Goal: Task Accomplishment & Management: Manage account settings

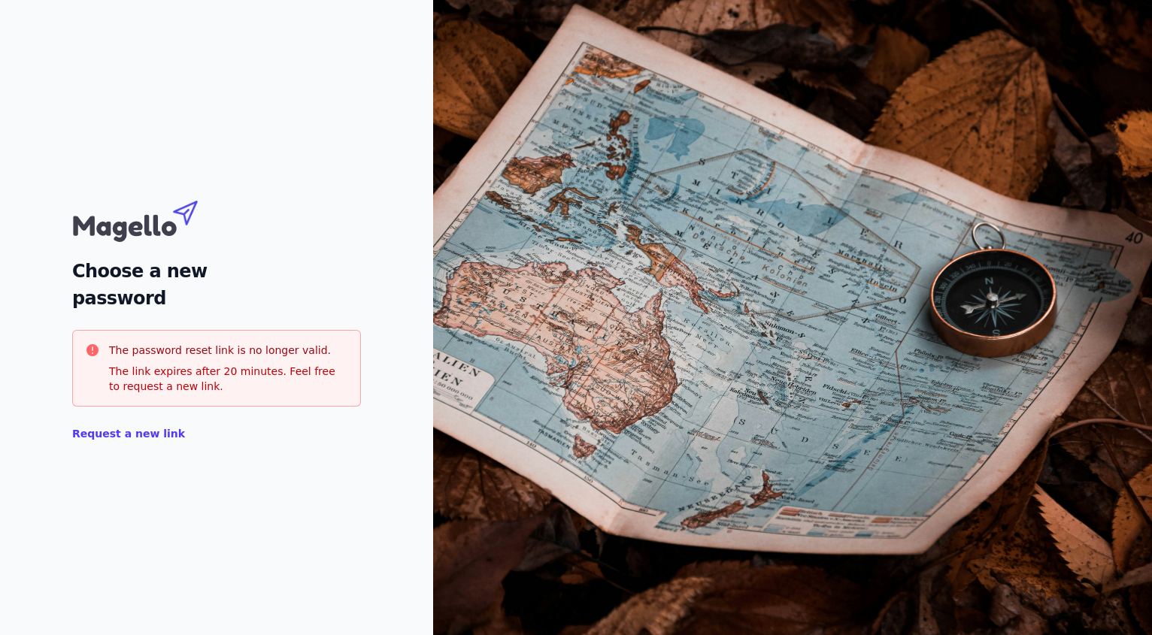
click at [122, 435] on font "Request a new link" at bounding box center [128, 434] width 113 height 12
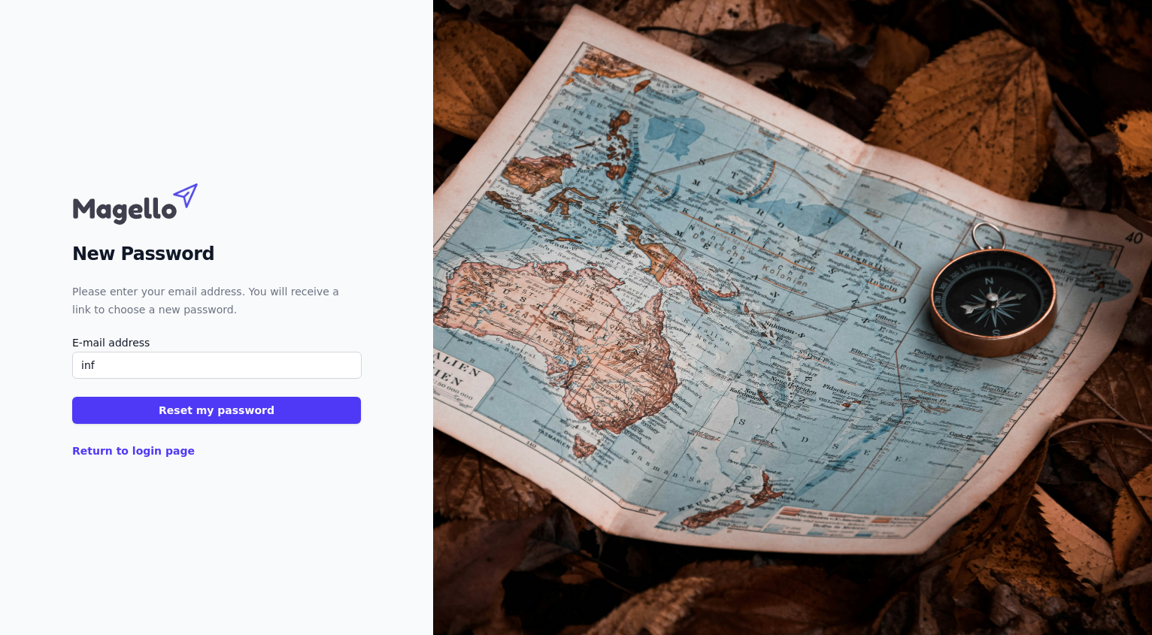
type input "[EMAIL_ADDRESS][DOMAIN_NAME]"
click at [194, 414] on font "Reset my password" at bounding box center [217, 410] width 116 height 12
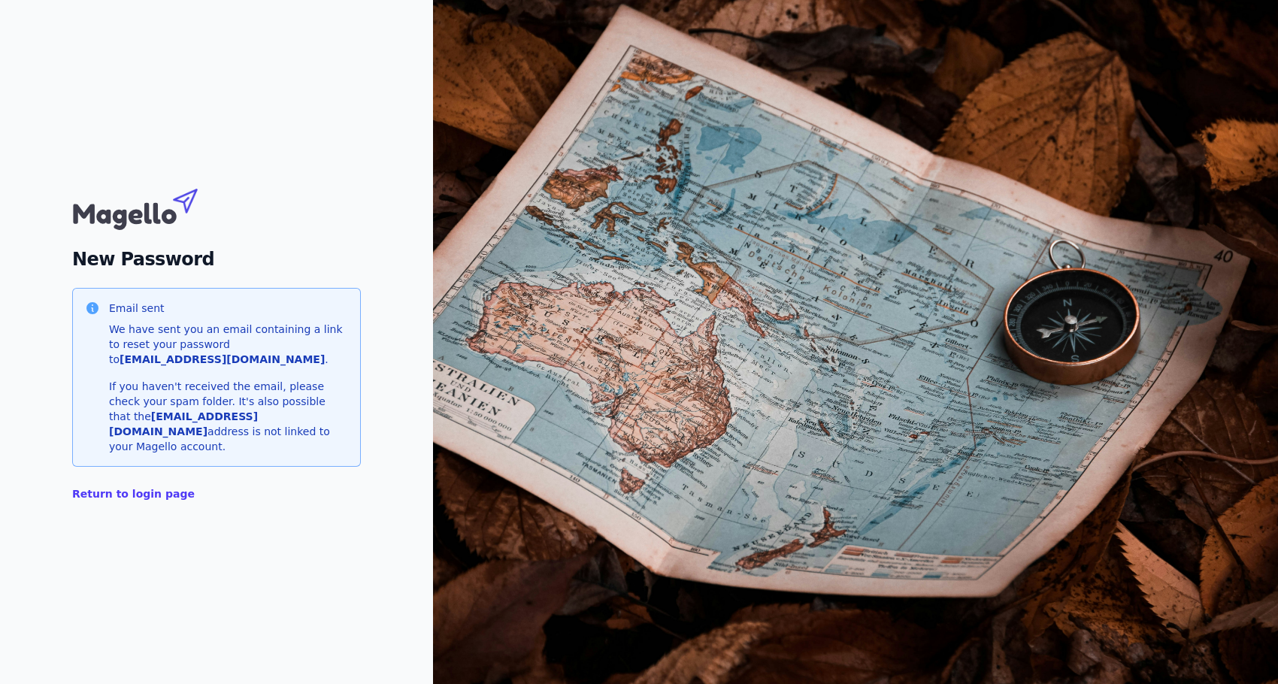
drag, startPoint x: 110, startPoint y: 322, endPoint x: 234, endPoint y: 437, distance: 169.2
click at [234, 437] on div "Email sent We have sent you an email containing a link to reset your password t…" at bounding box center [228, 377] width 239 height 153
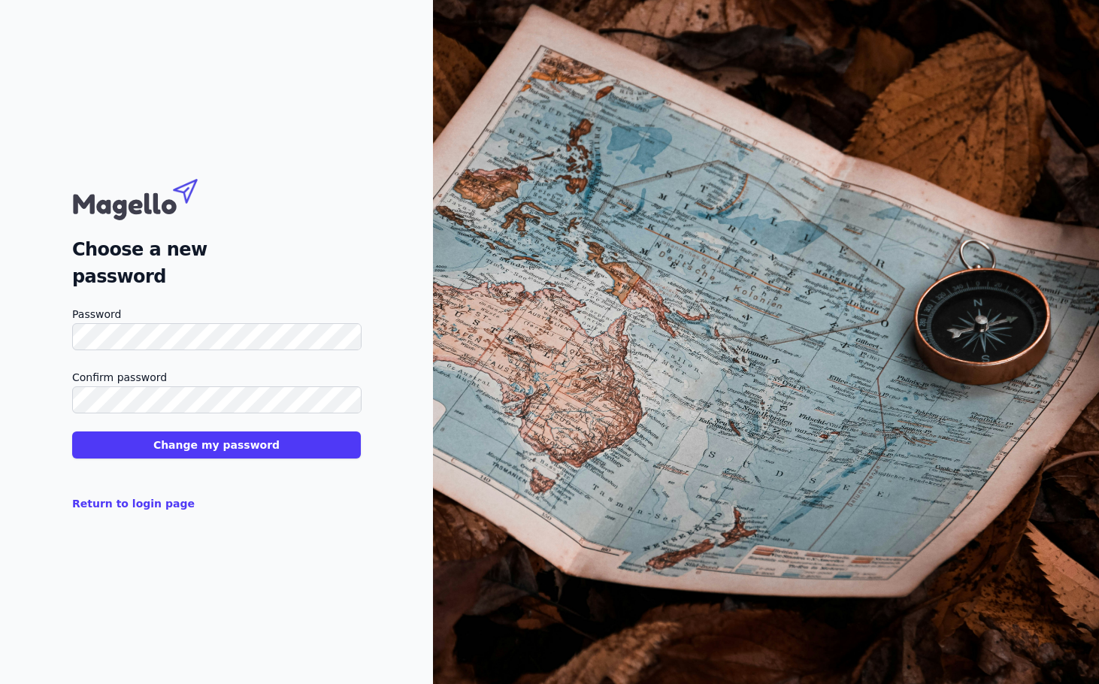
click at [72, 432] on button "Change my password" at bounding box center [216, 445] width 289 height 27
click at [235, 447] on font "Change my password" at bounding box center [216, 445] width 126 height 12
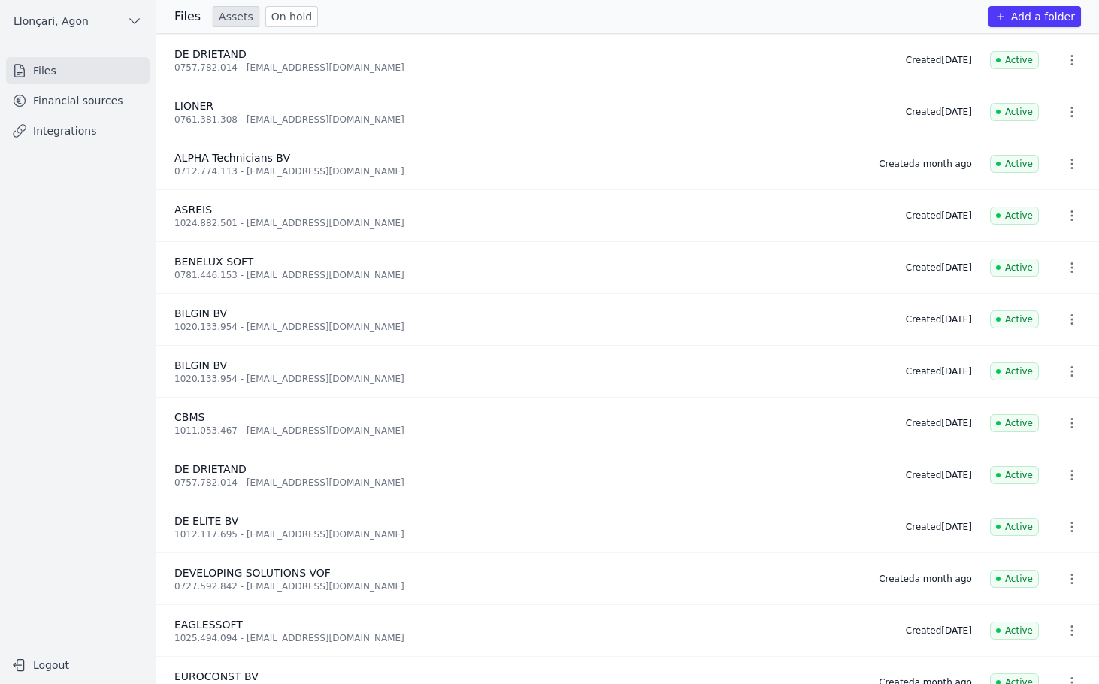
click at [589, 204] on div "ASREIS" at bounding box center [530, 209] width 713 height 15
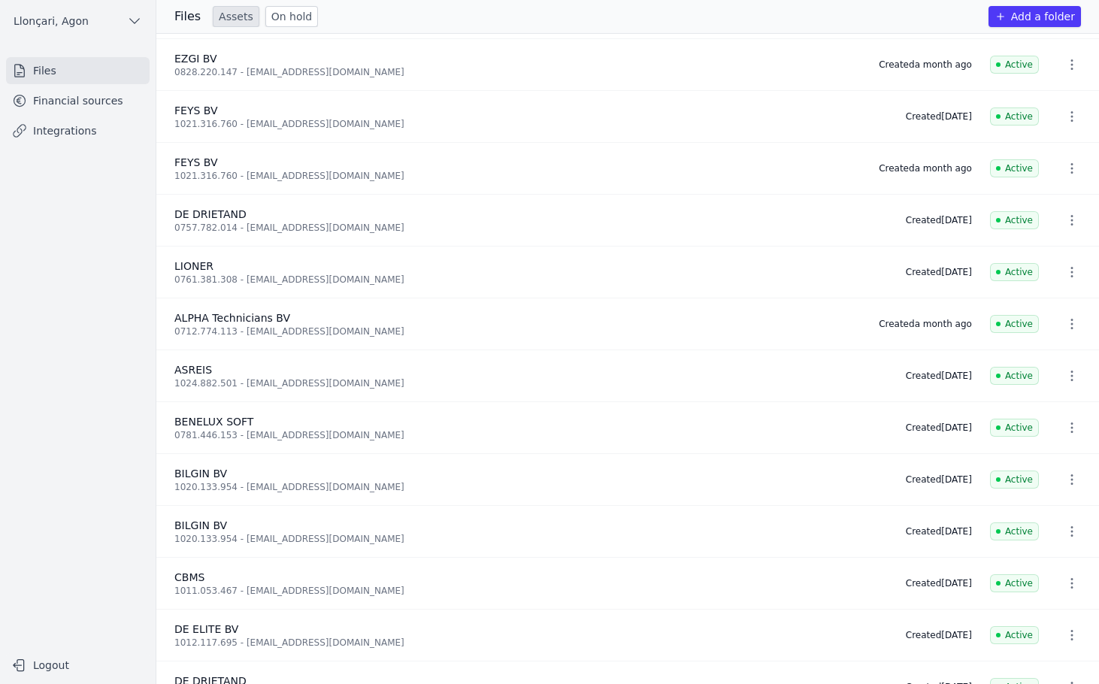
scroll to position [704, 0]
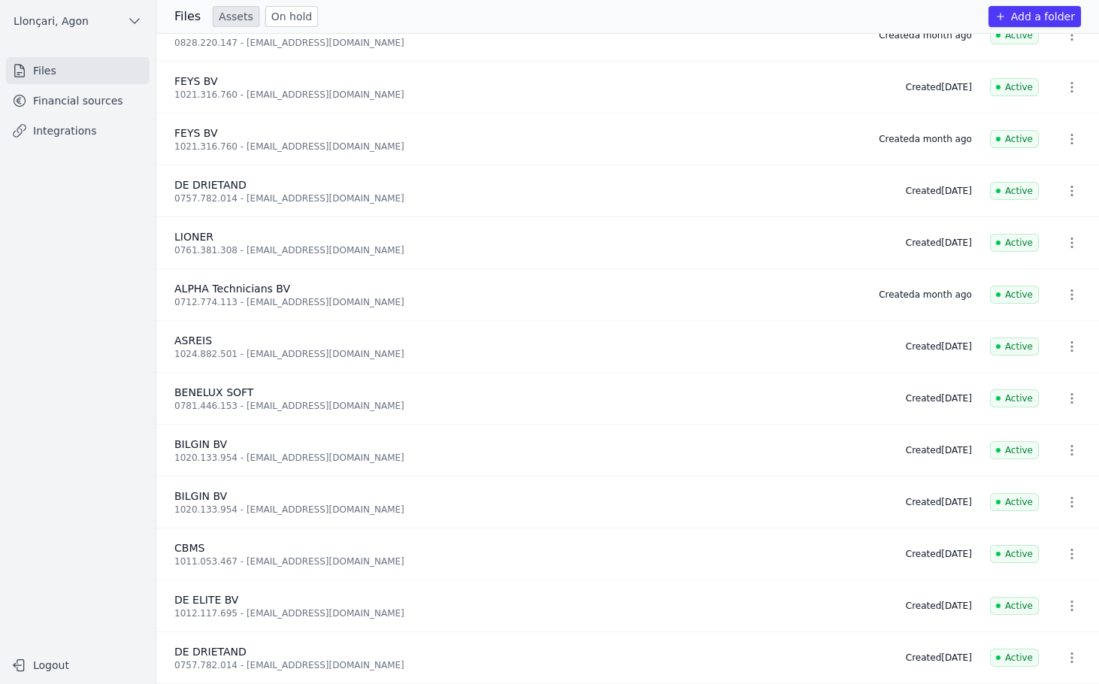
click at [77, 100] on font "Financial sources" at bounding box center [78, 101] width 90 height 12
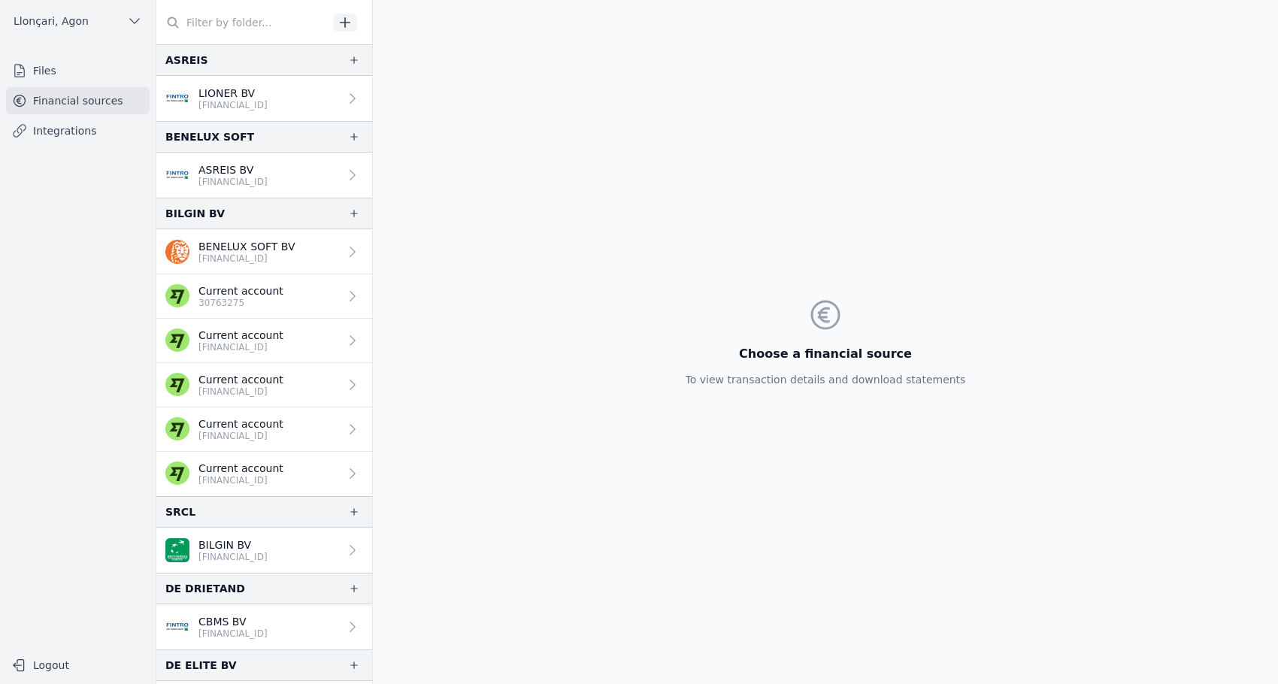
click at [65, 99] on font "Financial sources" at bounding box center [78, 101] width 90 height 12
click at [35, 71] on font "Files" at bounding box center [44, 71] width 23 height 12
